Goal: Task Accomplishment & Management: Complete application form

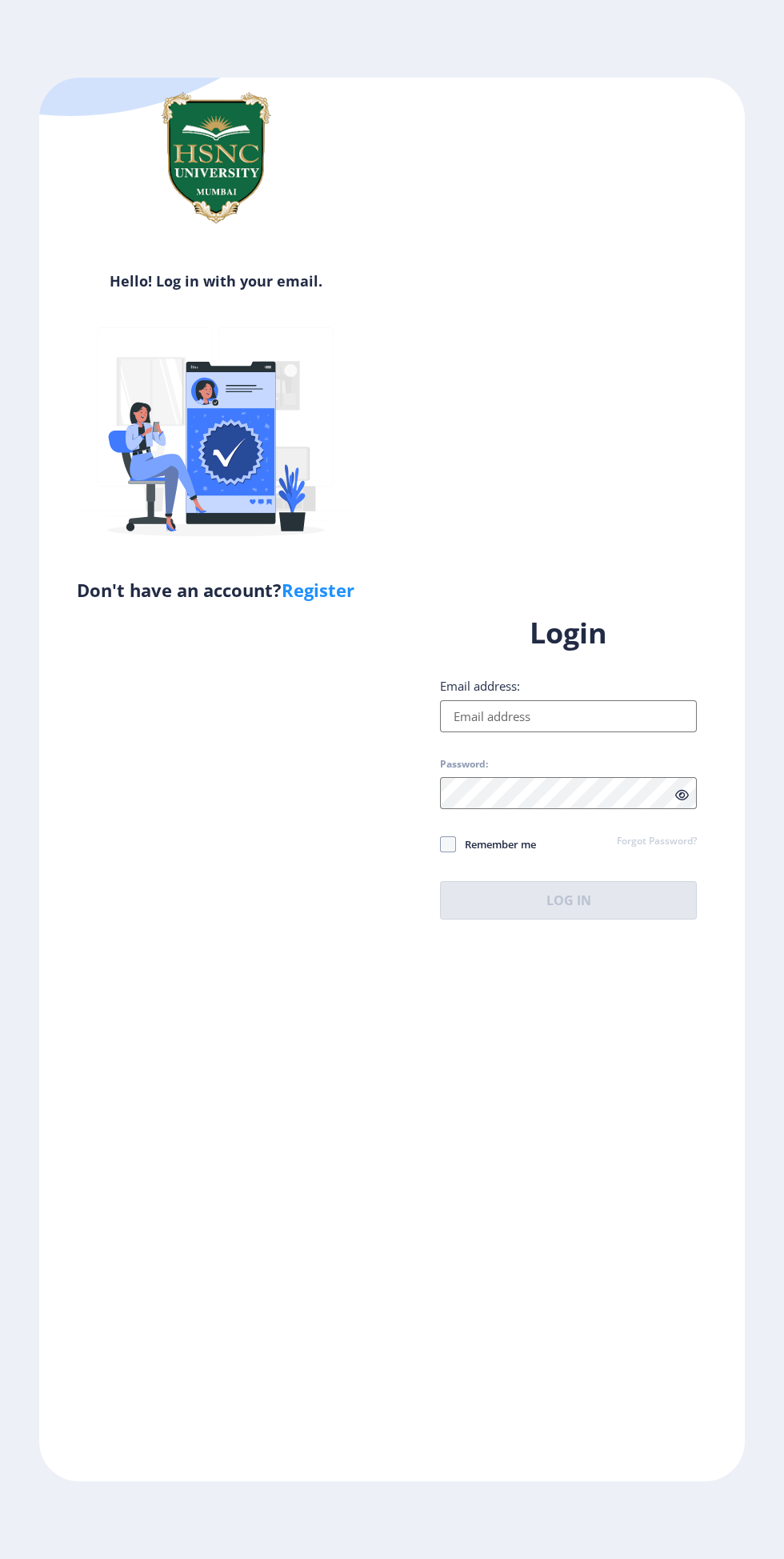
click at [609, 732] on input "Email address:" at bounding box center [568, 716] width 257 height 32
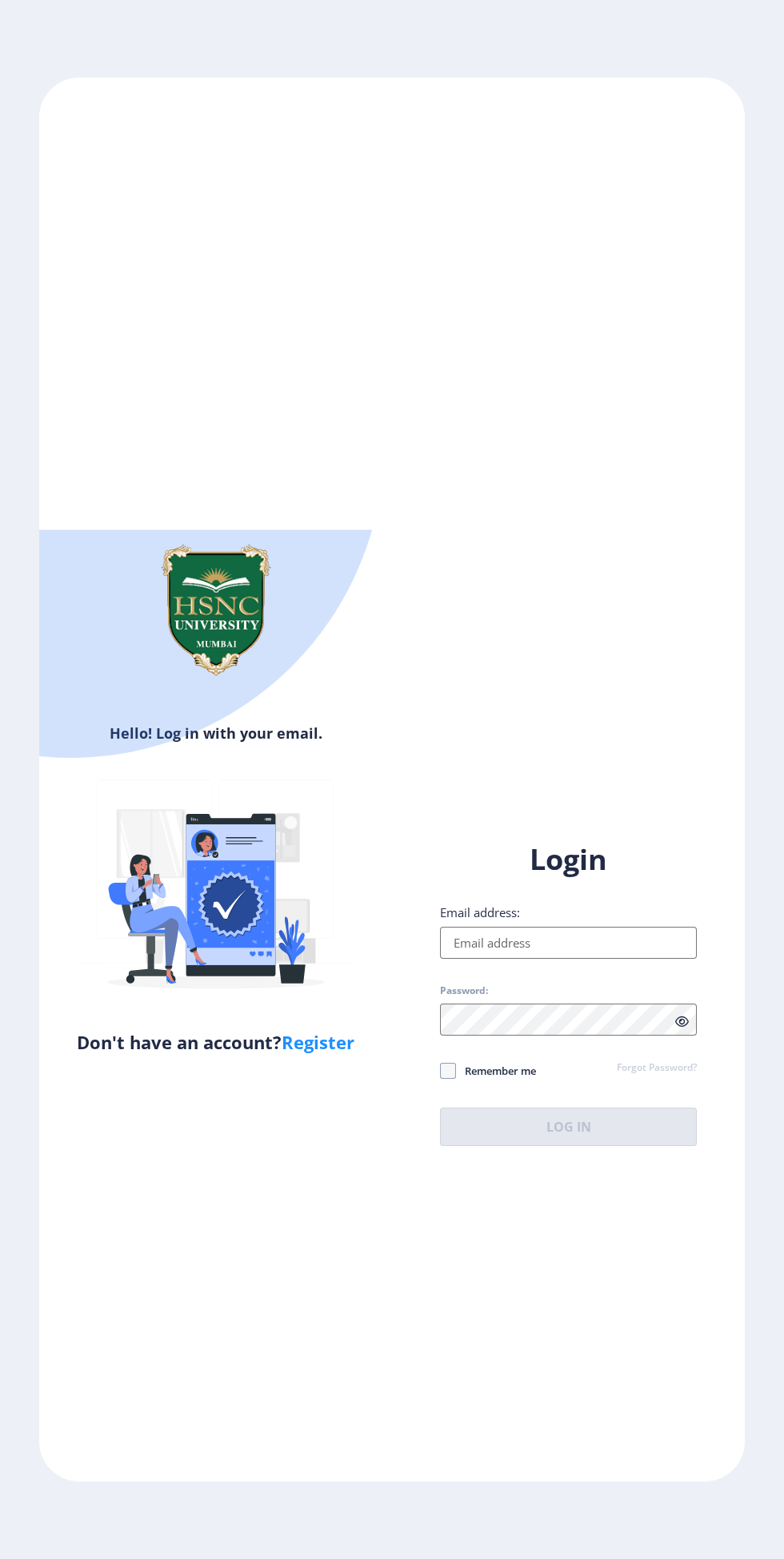
type input "[EMAIL_ADDRESS][DOMAIN_NAME]"
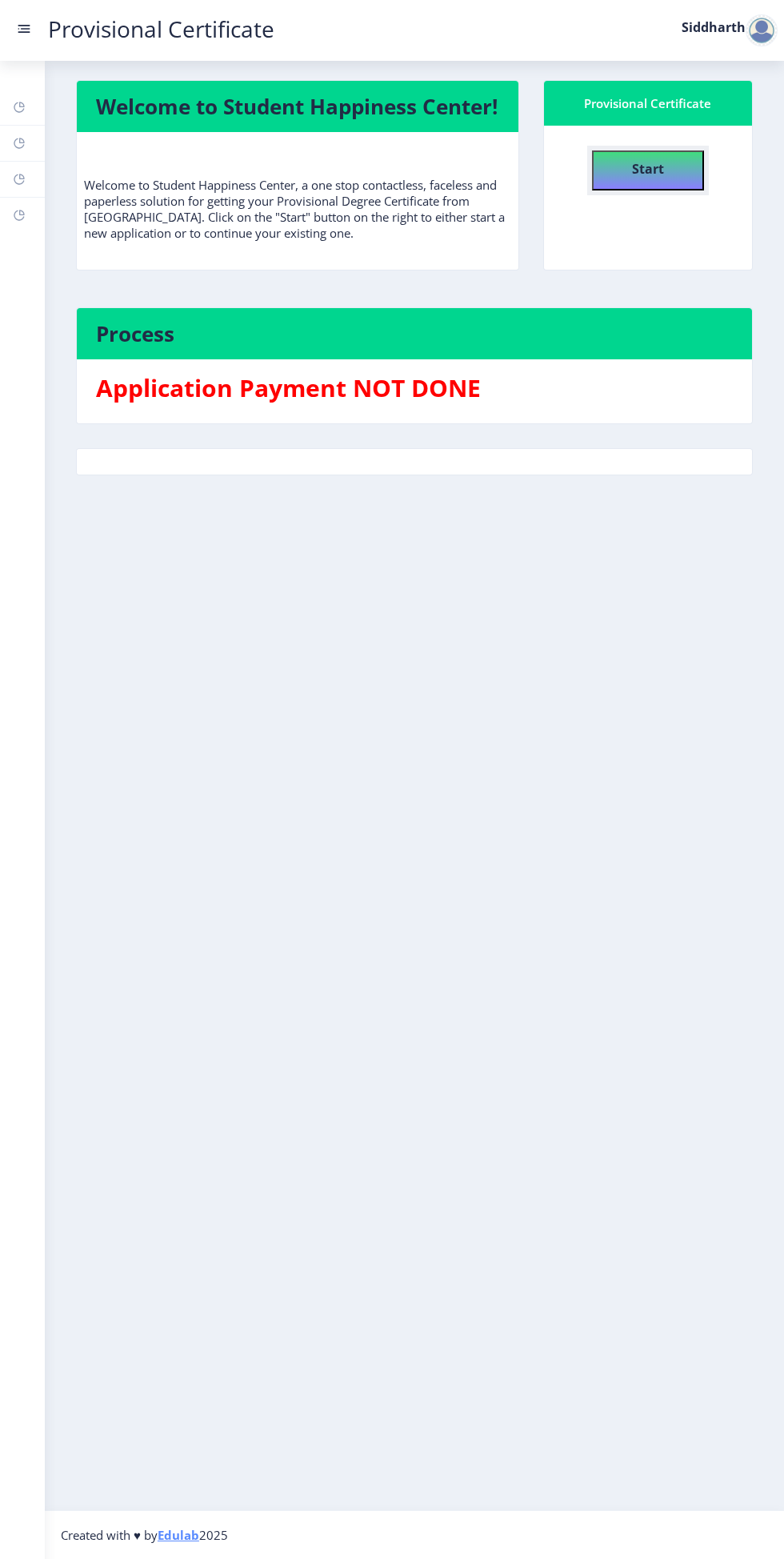
click at [643, 165] on b "Start" at bounding box center [647, 169] width 32 height 17
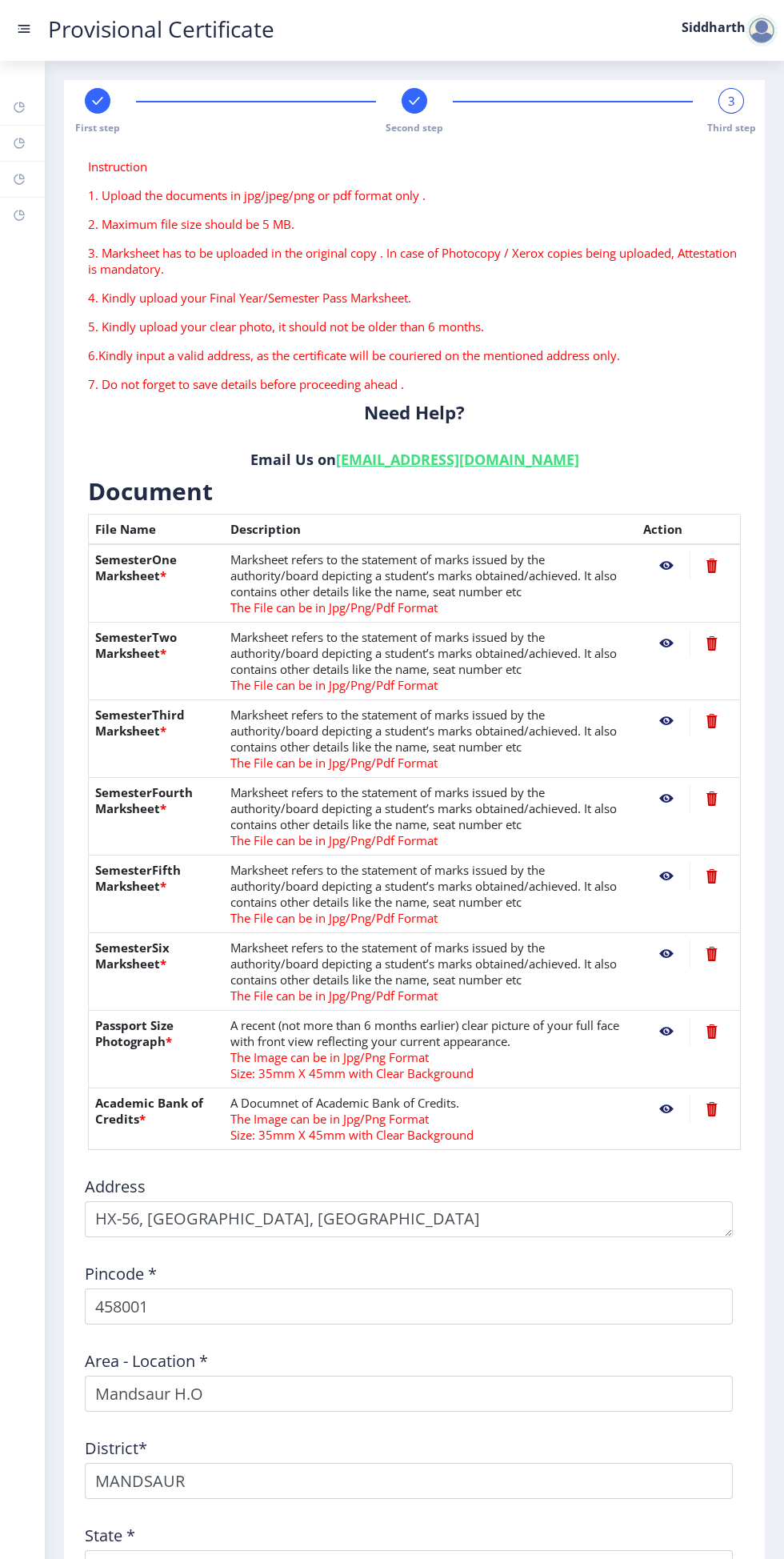
click at [655, 567] on nb-action at bounding box center [667, 566] width 47 height 29
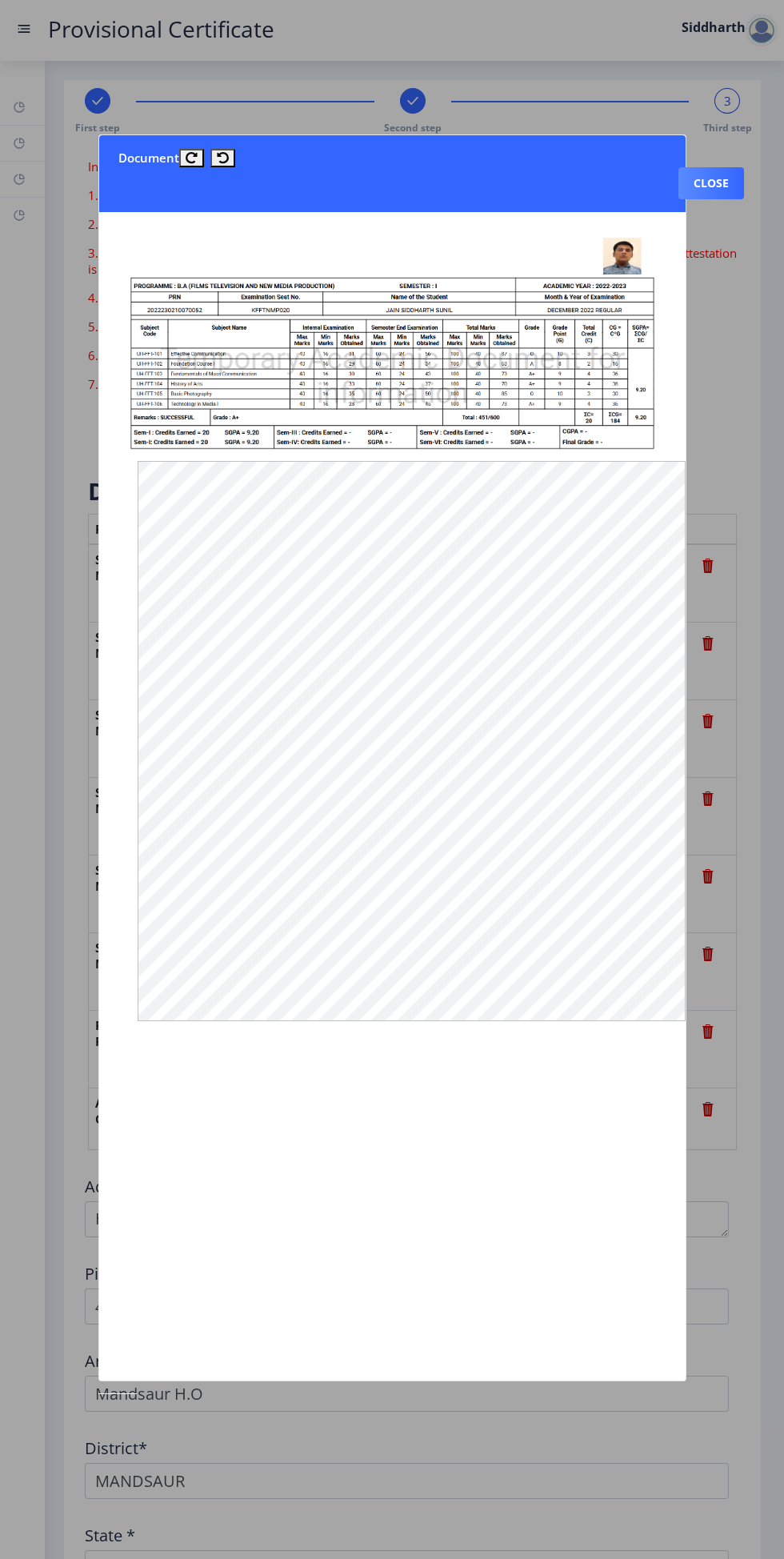
click at [708, 168] on button "Close" at bounding box center [711, 183] width 66 height 32
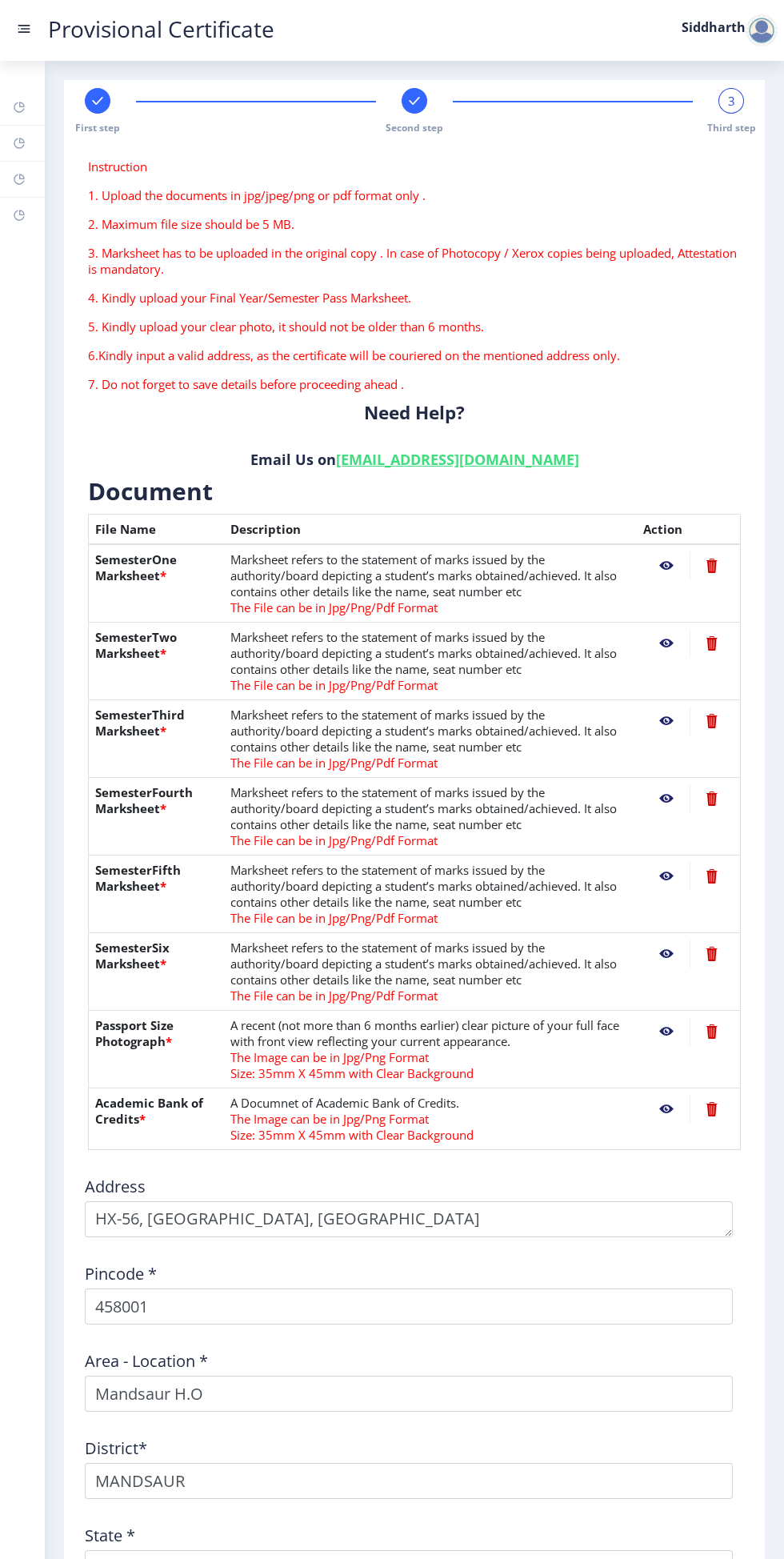
scroll to position [114, 0]
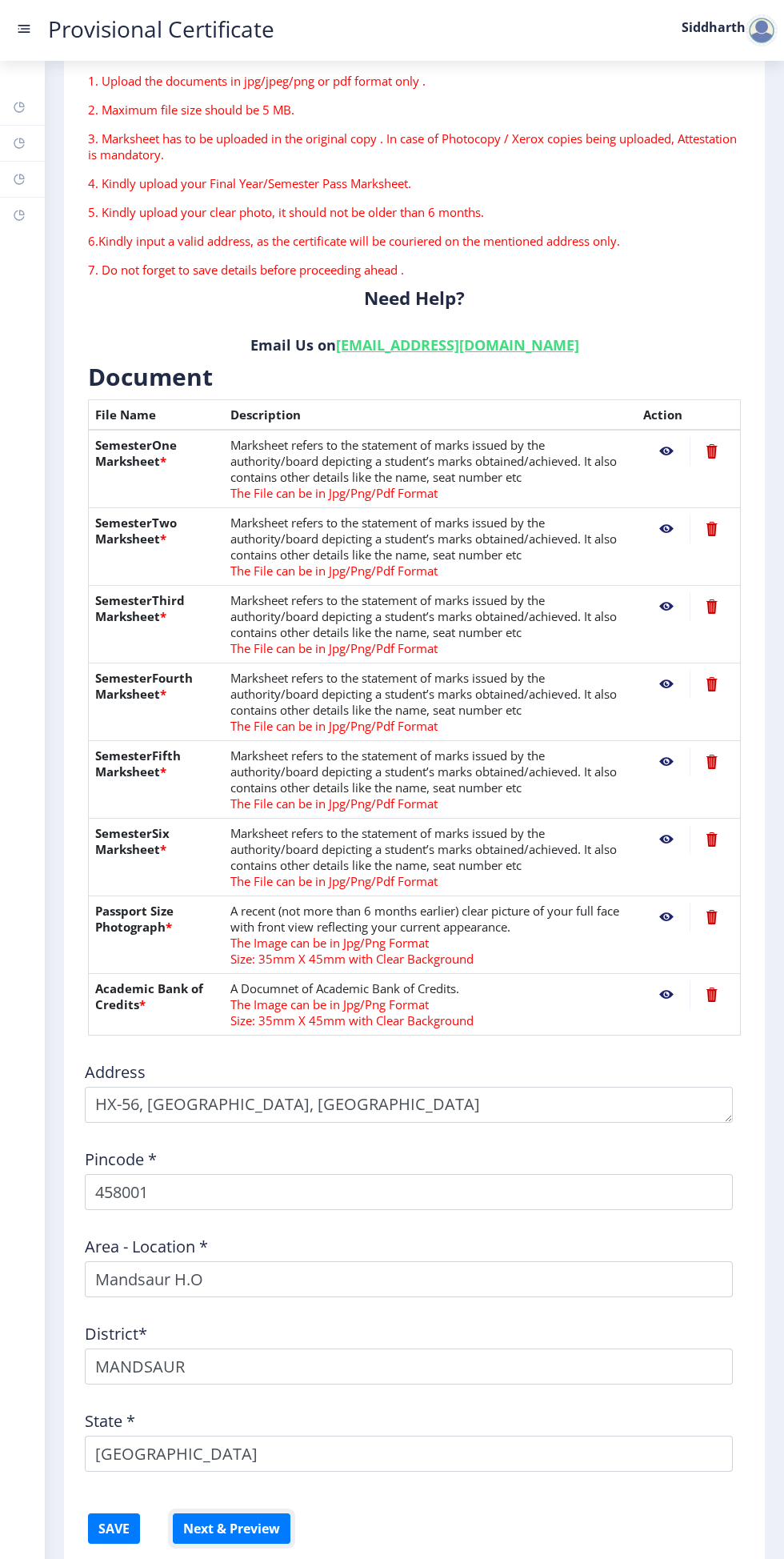
click at [220, 1526] on button "Next & Preview" at bounding box center [231, 1528] width 117 height 30
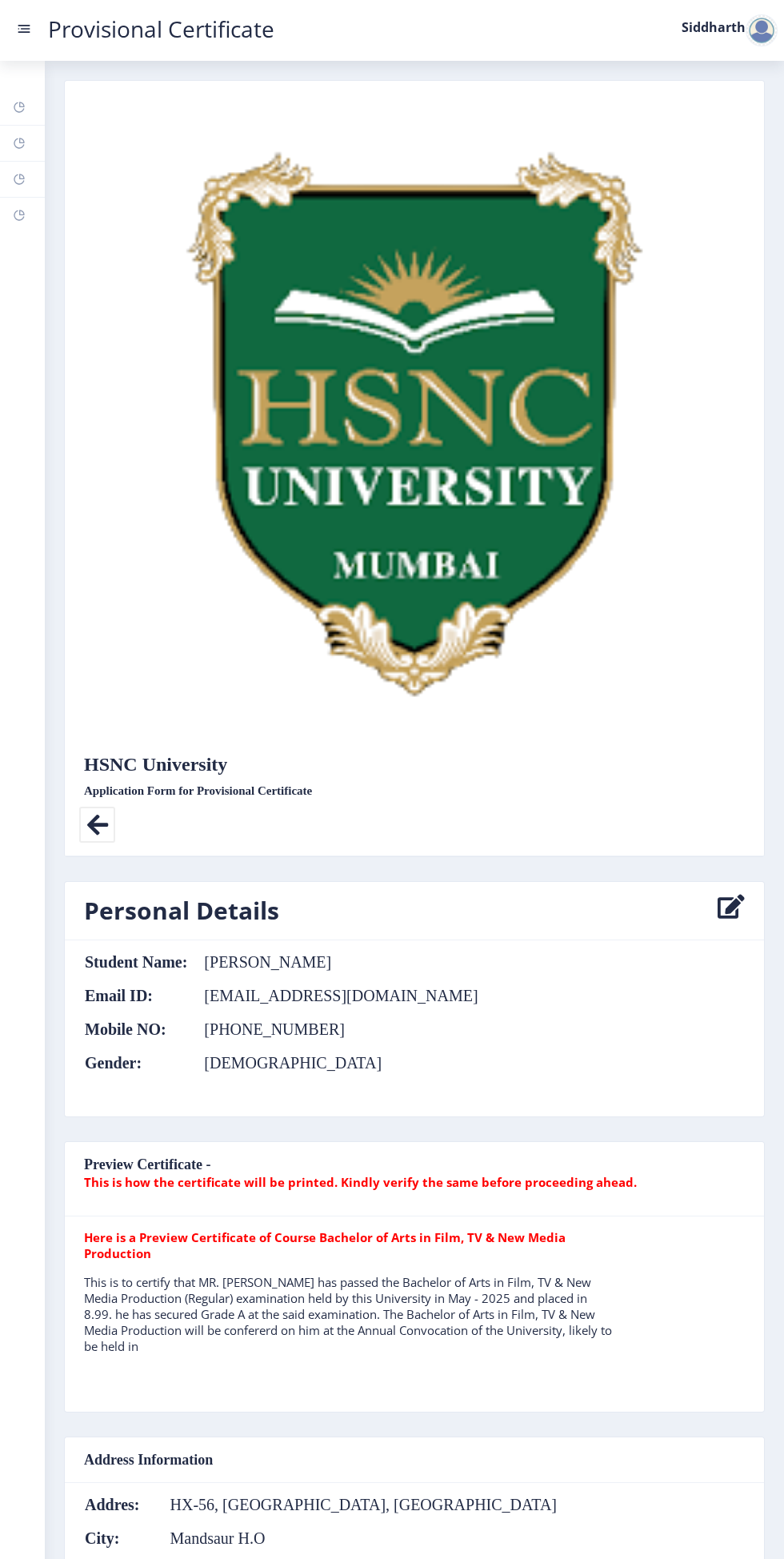
click at [99, 820] on icon at bounding box center [97, 824] width 36 height 36
